Goal: Task Accomplishment & Management: Use online tool/utility

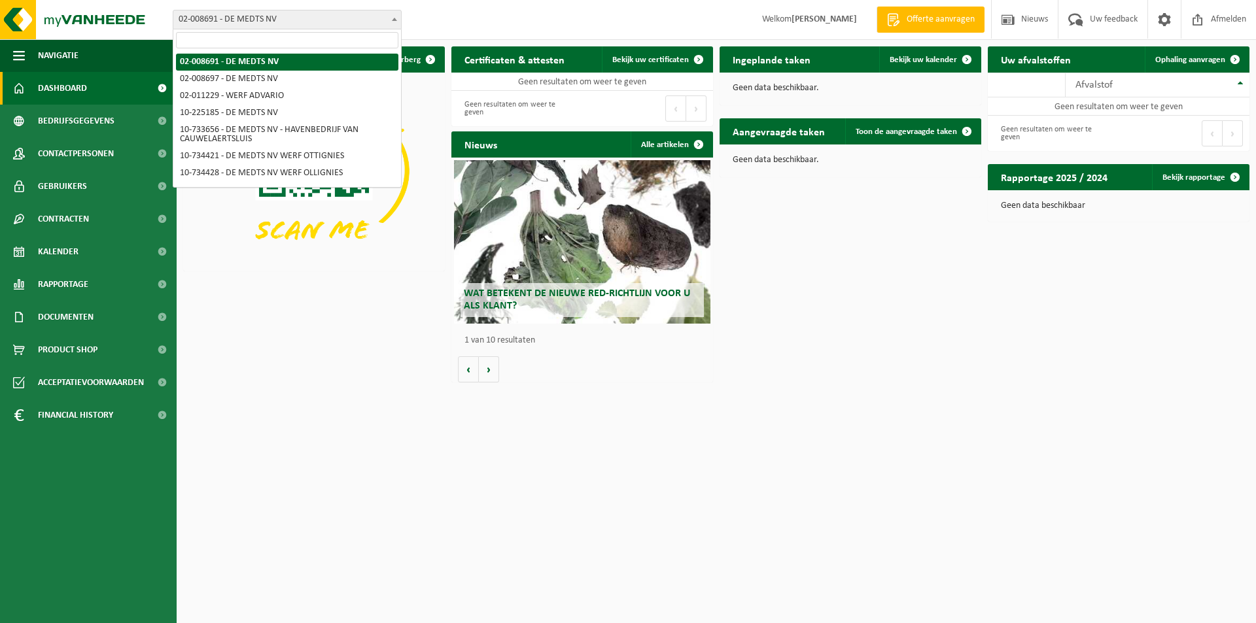
click at [394, 18] on b at bounding box center [394, 19] width 5 height 3
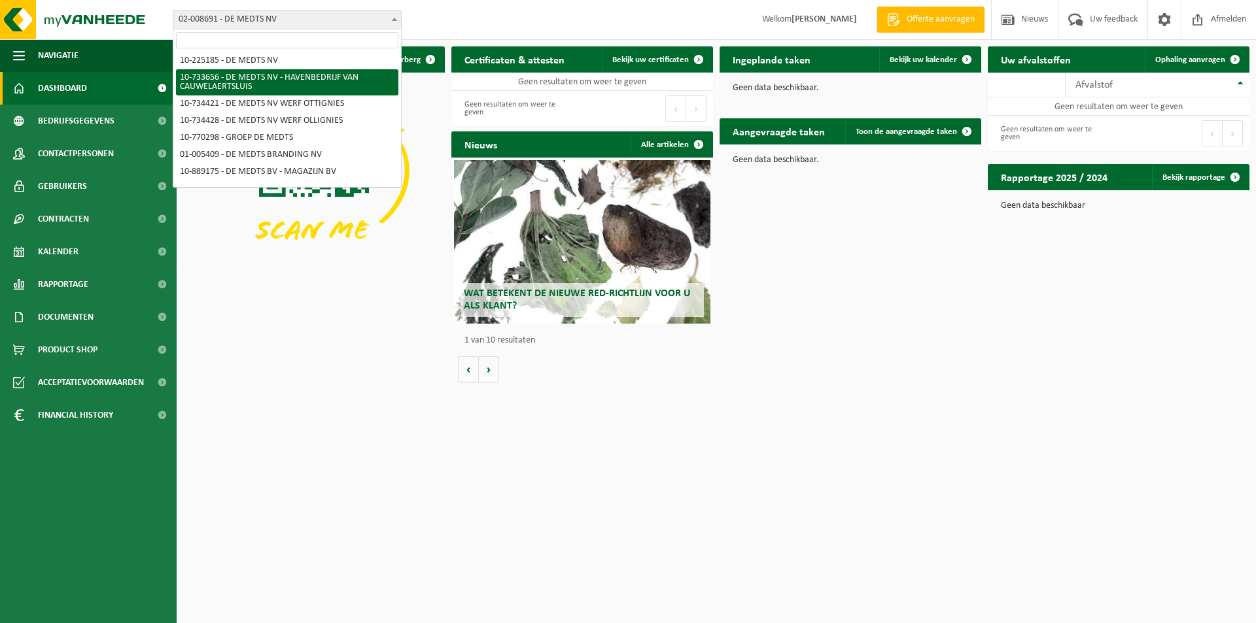
scroll to position [65, 0]
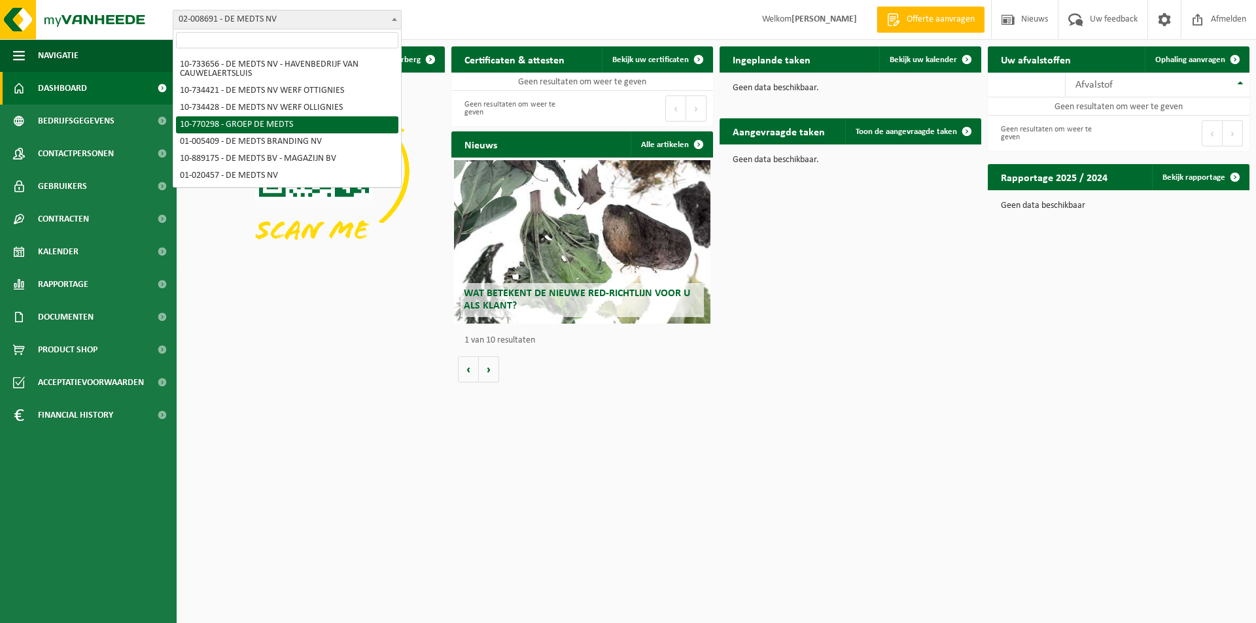
select select "16017"
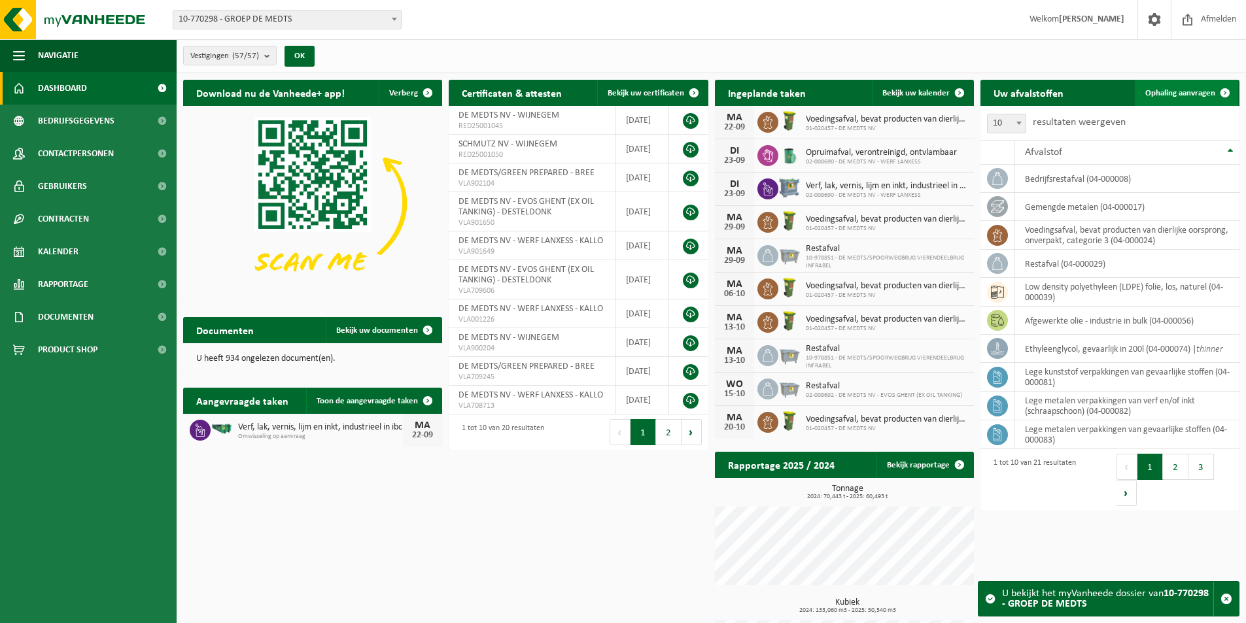
click at [1180, 93] on span "Ophaling aanvragen" at bounding box center [1181, 93] width 70 height 9
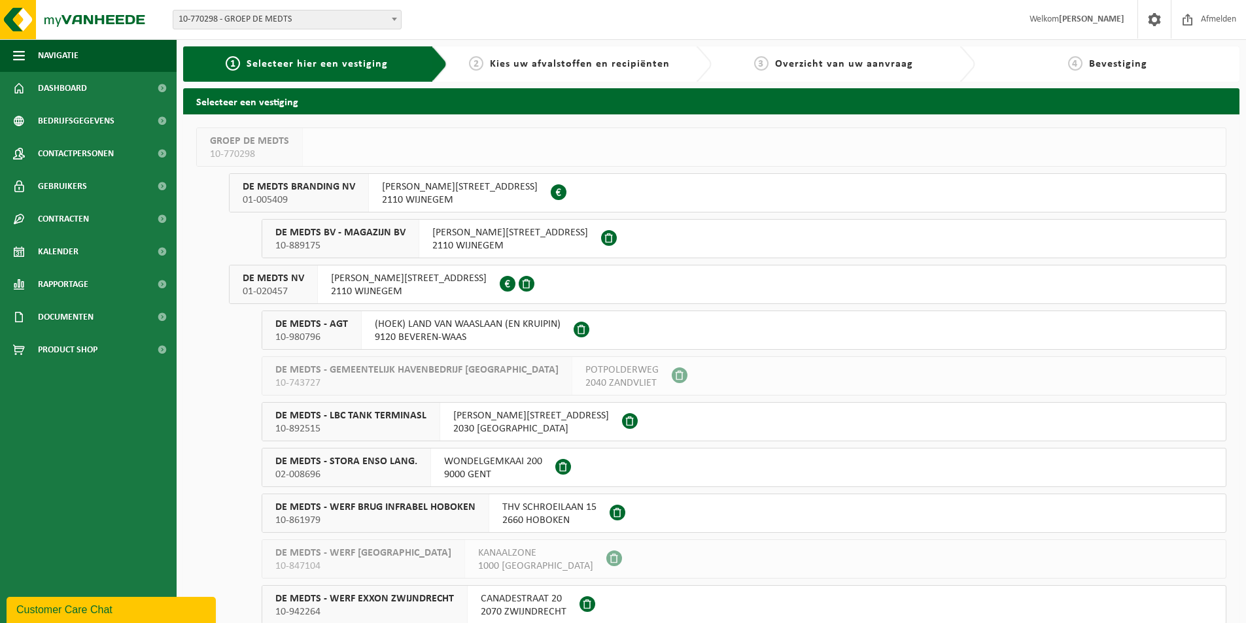
click at [272, 279] on span "DE MEDTS NV" at bounding box center [273, 278] width 61 height 13
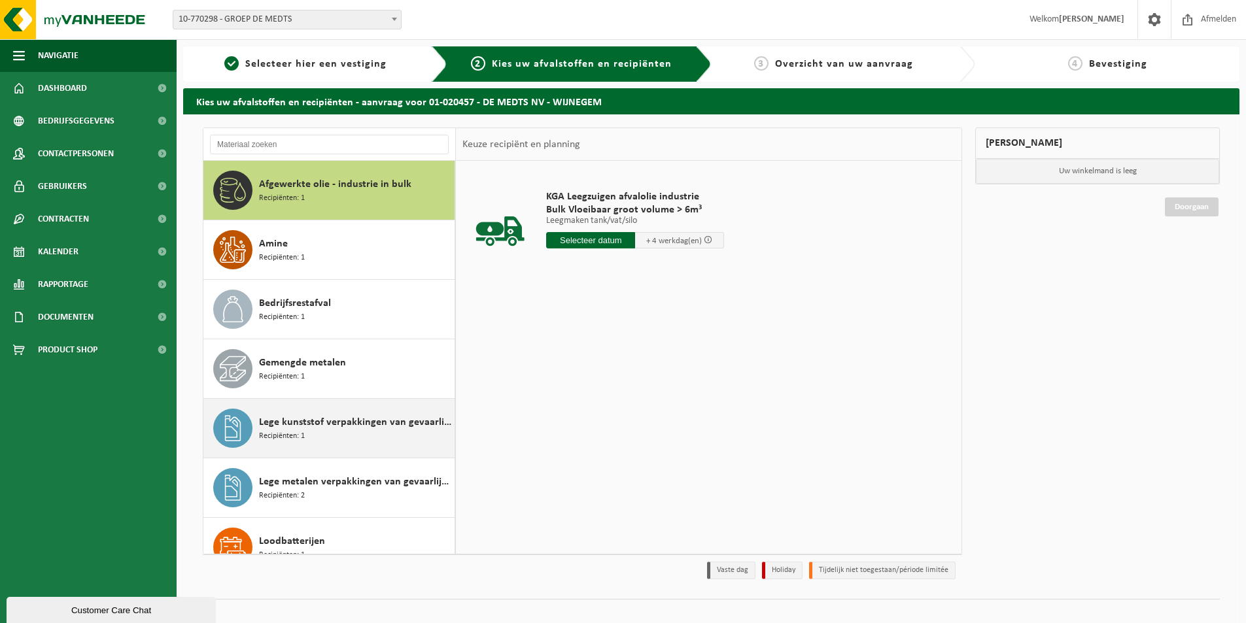
click at [293, 421] on span "Lege kunststof verpakkingen van gevaarlijke stoffen" at bounding box center [355, 423] width 192 height 16
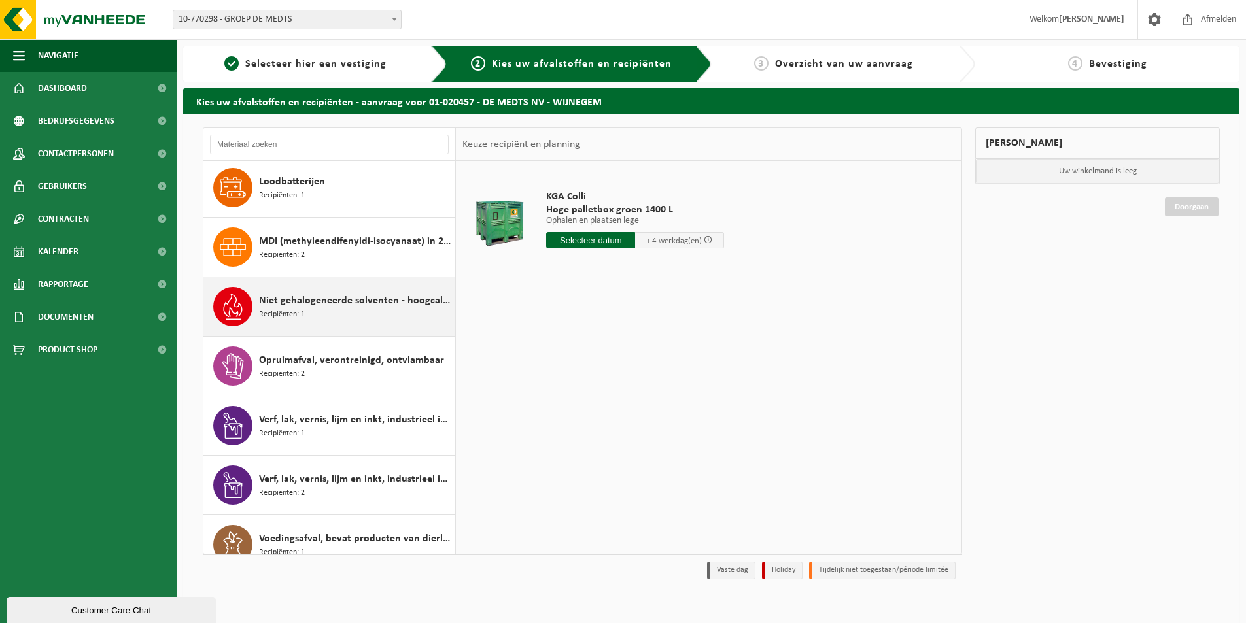
scroll to position [369, 0]
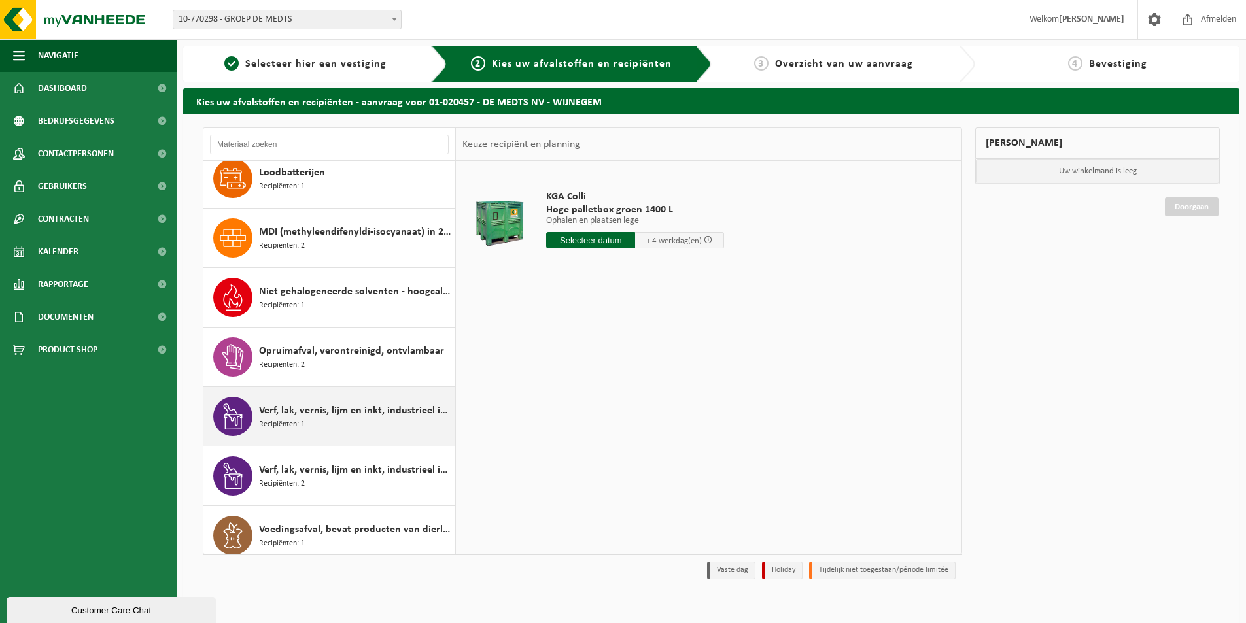
click at [298, 416] on span "Verf, lak, vernis, lijm en inkt, industrieel in IBC" at bounding box center [355, 411] width 192 height 16
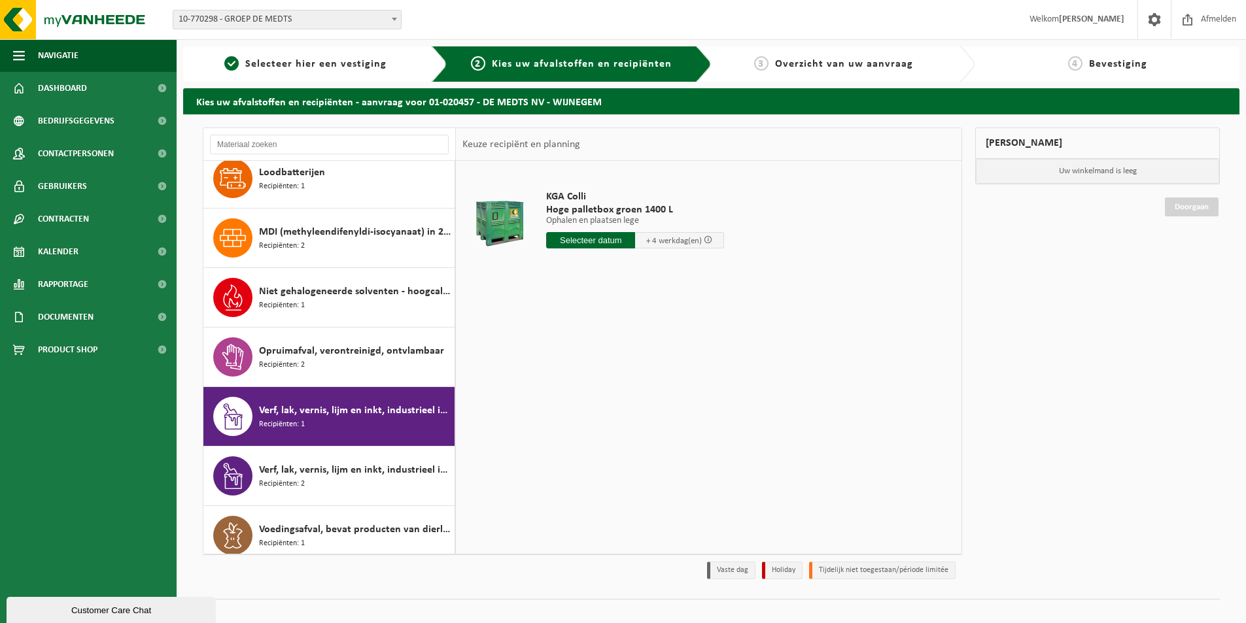
scroll to position [380, 0]
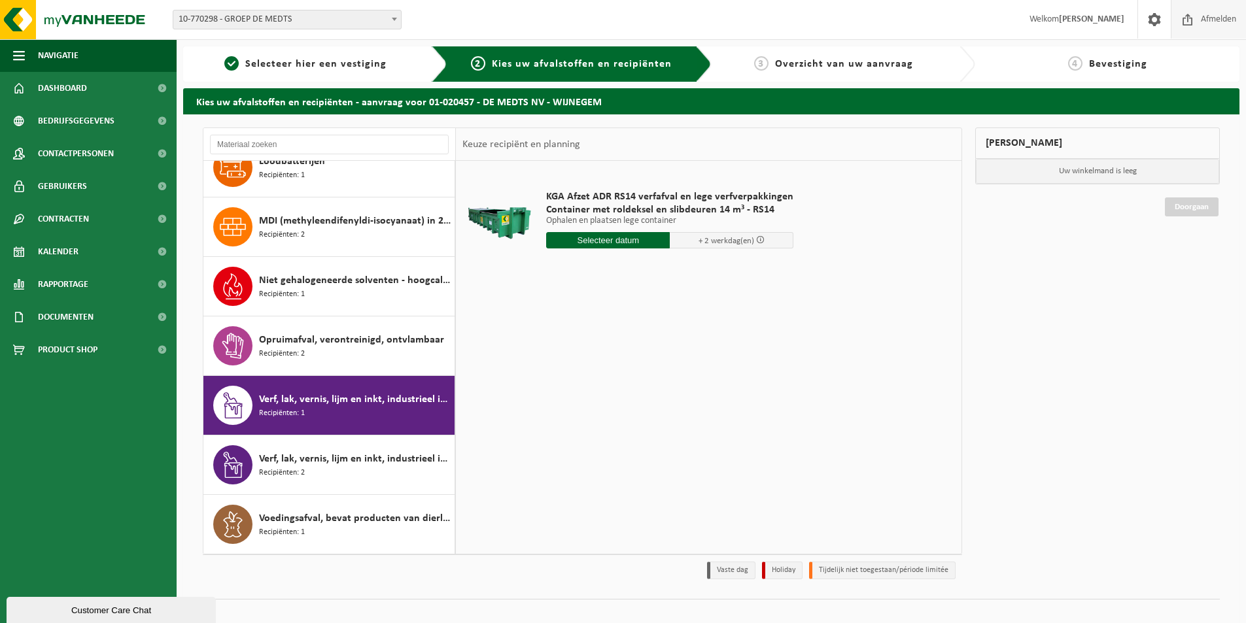
click at [1219, 19] on span "Afmelden" at bounding box center [1219, 19] width 42 height 39
